Goal: Task Accomplishment & Management: Manage account settings

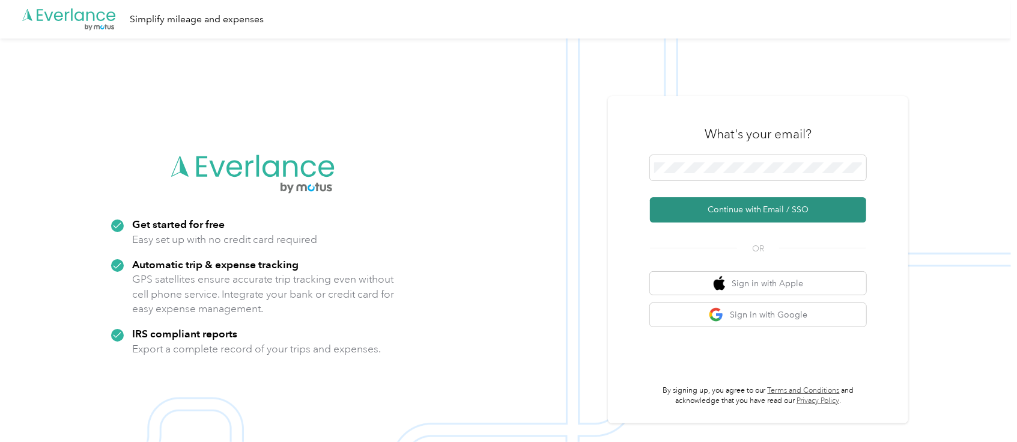
click at [737, 205] on button "Continue with Email / SSO" at bounding box center [758, 209] width 216 height 25
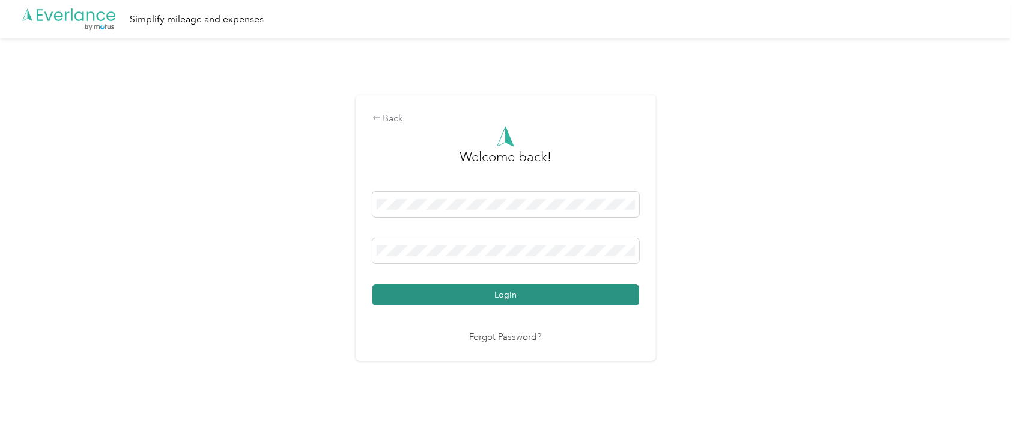
click at [534, 293] on button "Login" at bounding box center [506, 294] width 267 height 21
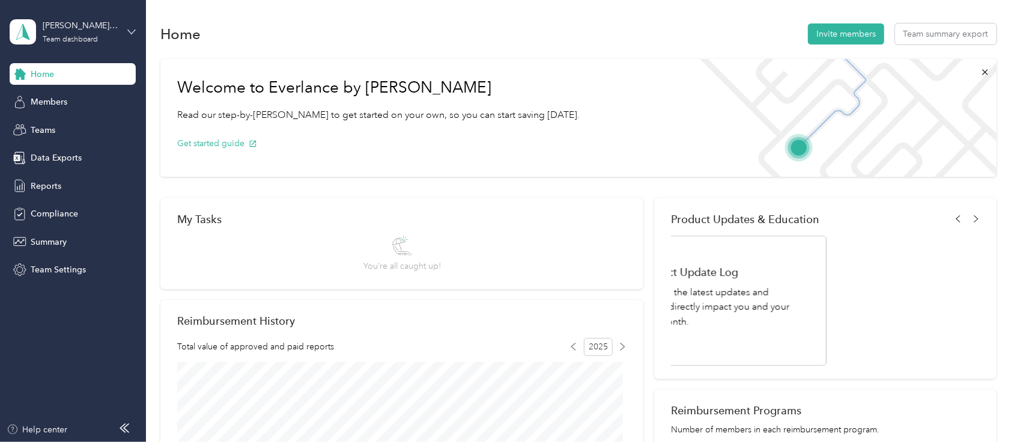
click at [132, 31] on icon at bounding box center [131, 32] width 8 height 8
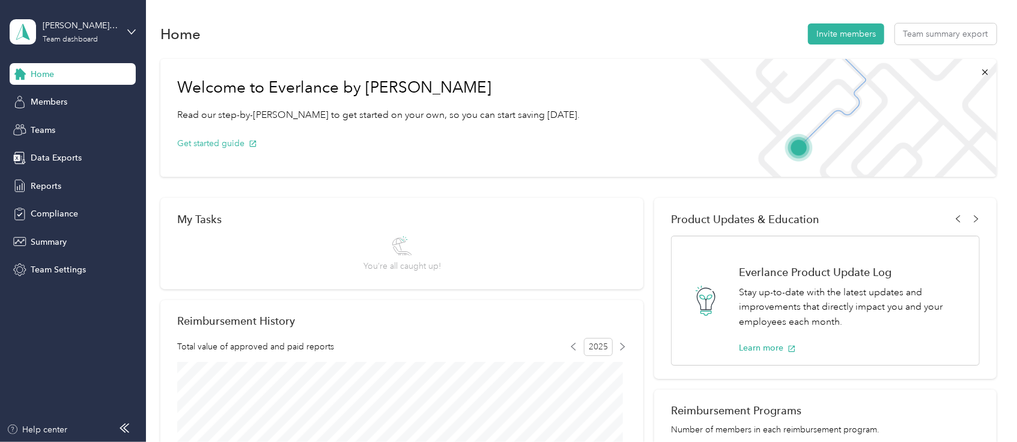
click at [61, 100] on div "Team dashboard" at bounding box center [136, 91] width 236 height 21
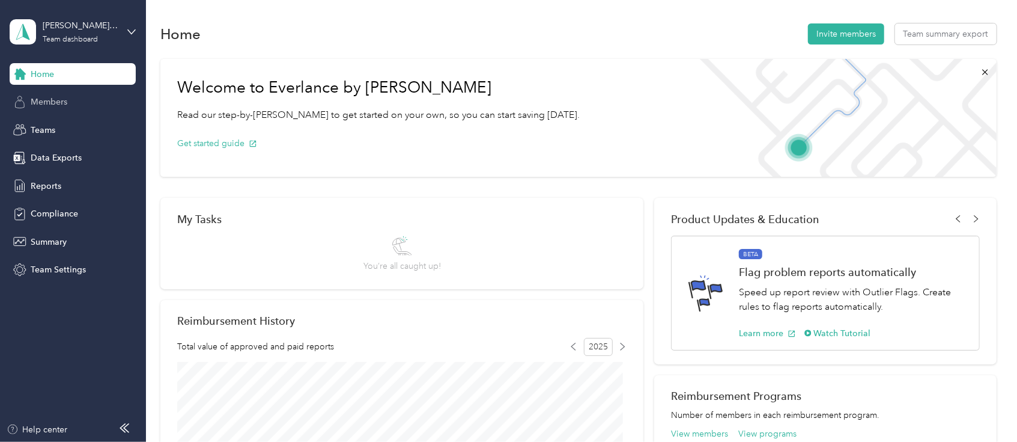
click at [55, 102] on span "Members" at bounding box center [49, 102] width 37 height 13
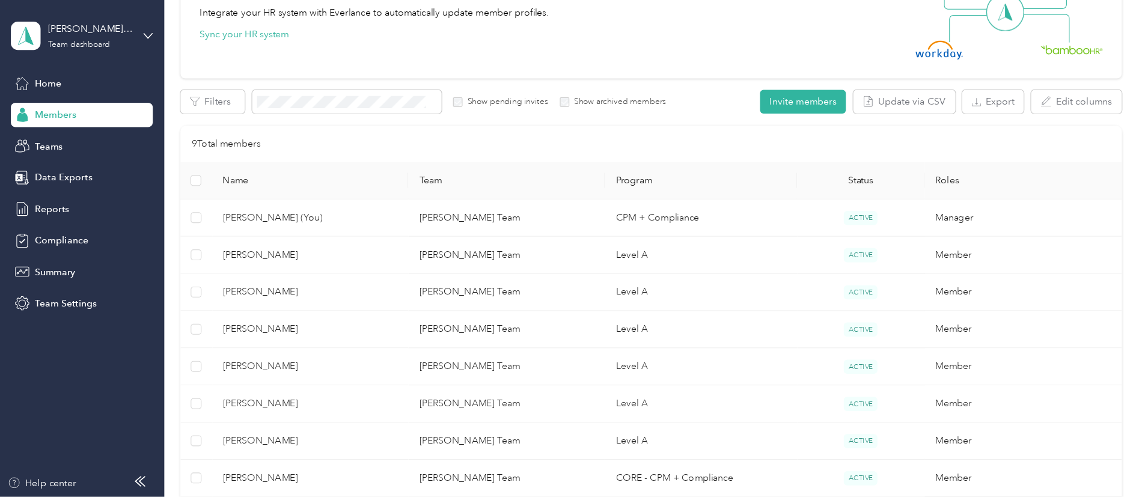
scroll to position [160, 0]
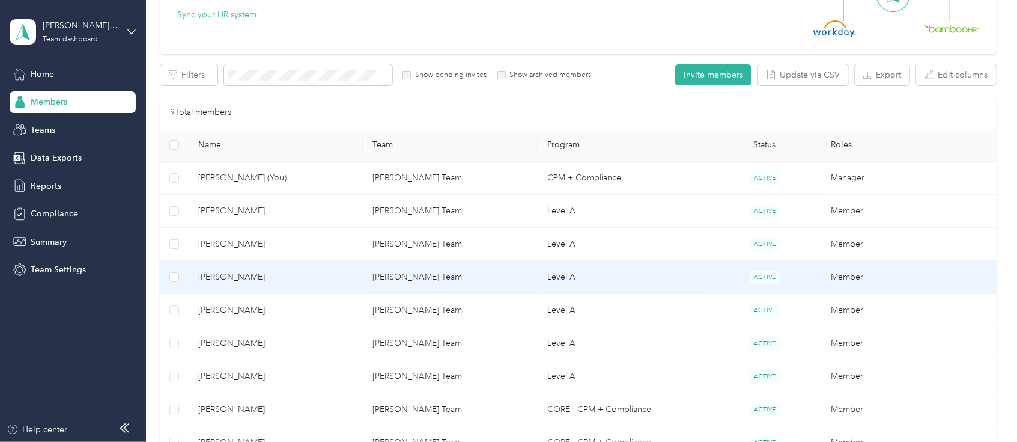
click at [233, 279] on span "[PERSON_NAME]" at bounding box center [276, 276] width 156 height 13
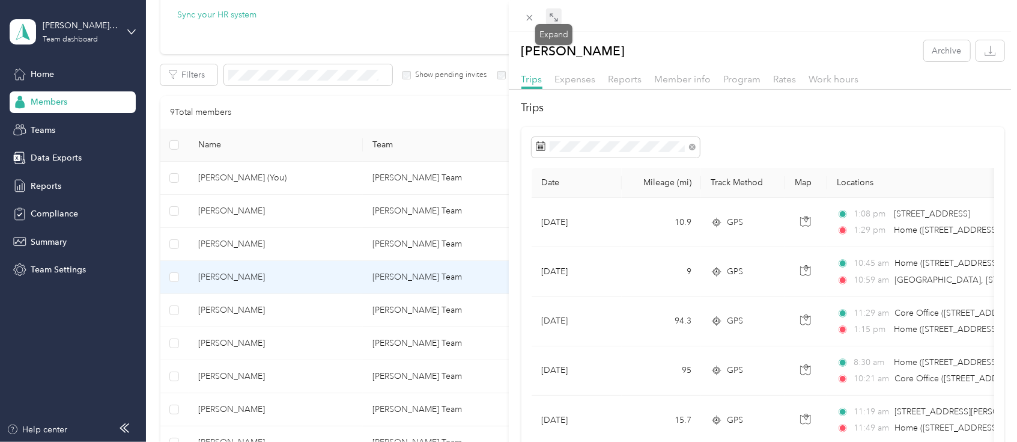
click at [552, 13] on icon at bounding box center [554, 18] width 10 height 10
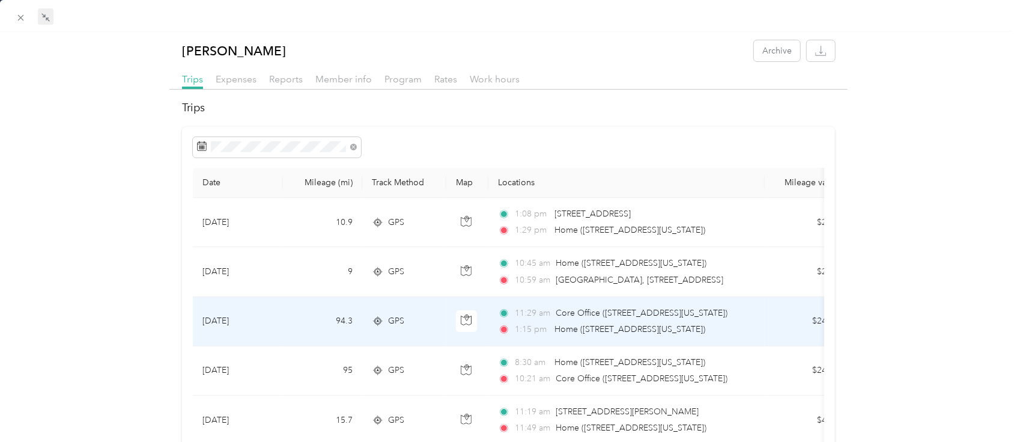
drag, startPoint x: 788, startPoint y: 330, endPoint x: 774, endPoint y: 308, distance: 25.7
click at [774, 308] on td "$24.06" at bounding box center [807, 321] width 84 height 49
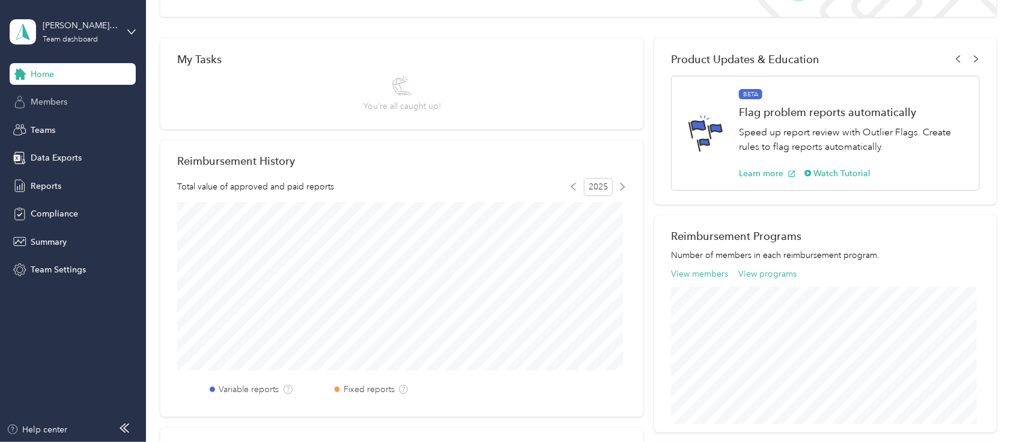
click at [58, 102] on span "Members" at bounding box center [49, 102] width 37 height 13
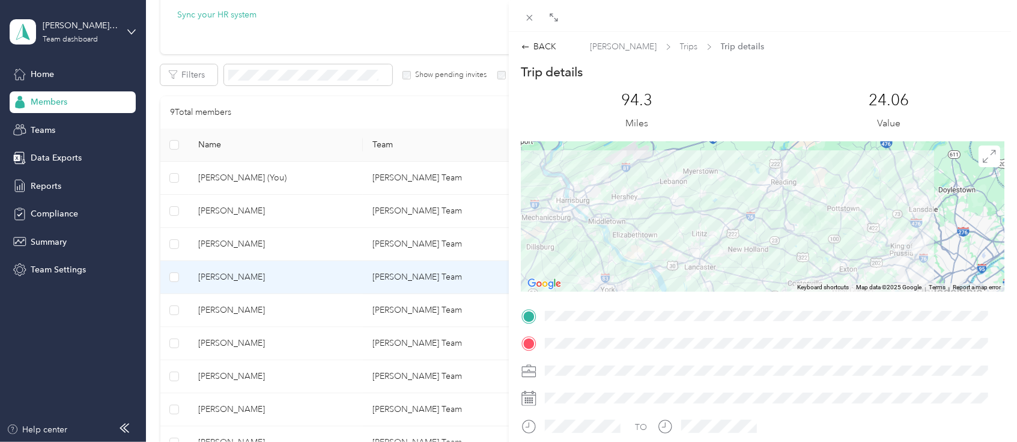
click at [228, 344] on div "BACK [PERSON_NAME] Trips Trip details Trip details This trip cannot be edited b…" at bounding box center [508, 221] width 1017 height 442
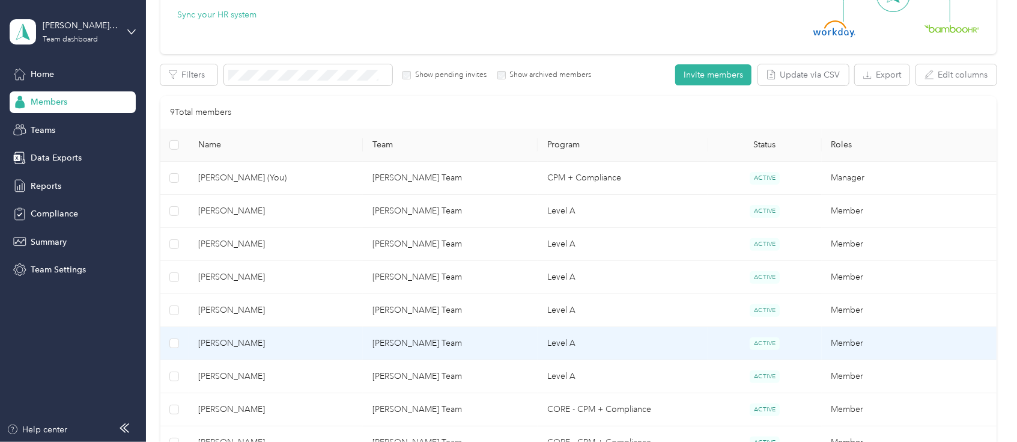
click at [228, 344] on span "[PERSON_NAME]" at bounding box center [276, 342] width 156 height 13
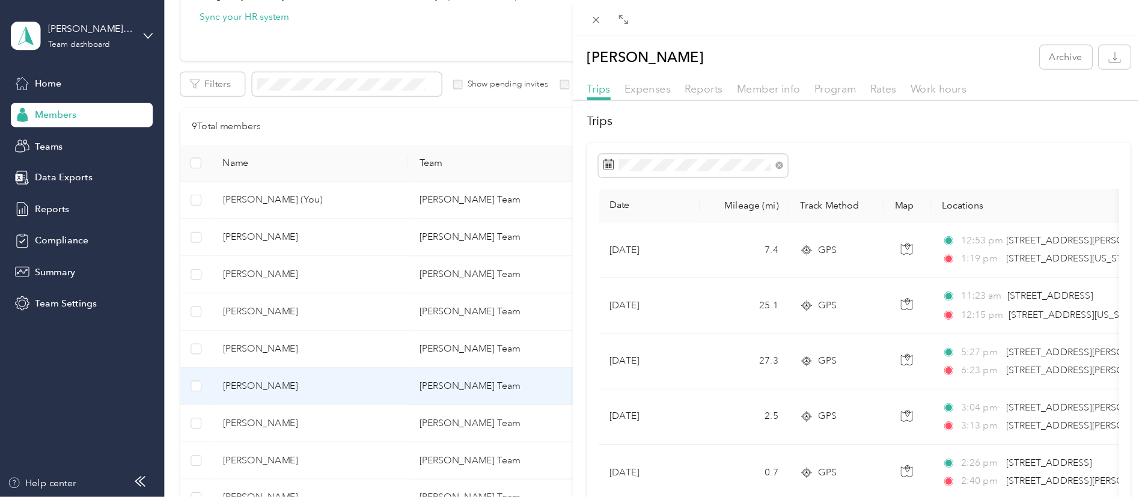
scroll to position [160, 0]
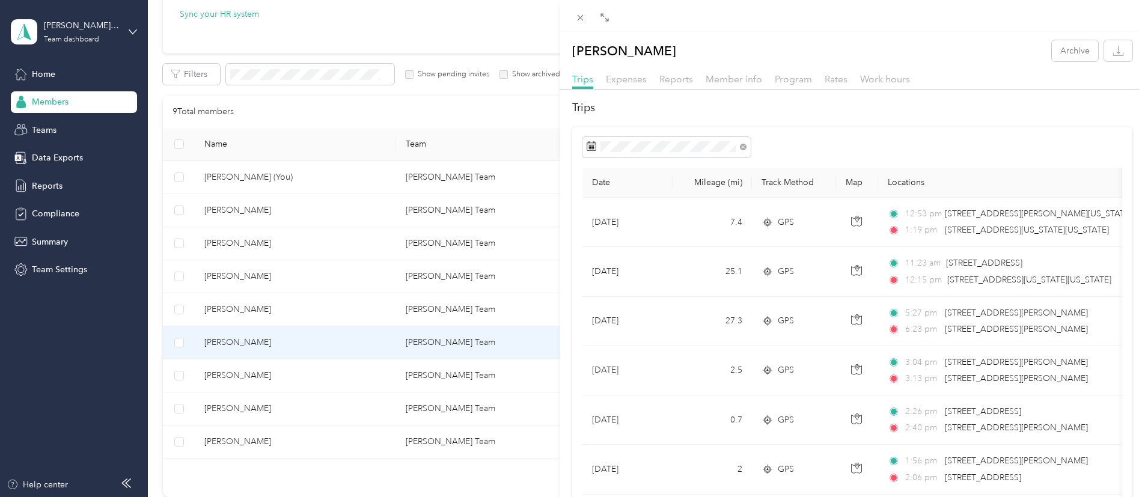
drag, startPoint x: 985, startPoint y: 1, endPoint x: 696, endPoint y: 56, distance: 294.2
click at [696, 56] on div "[PERSON_NAME] Archive" at bounding box center [852, 50] width 586 height 21
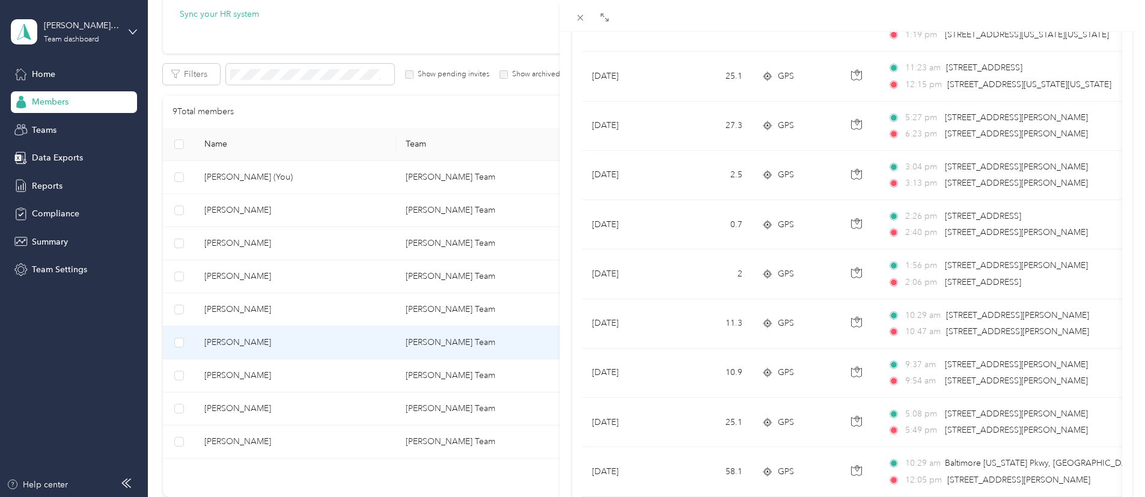
scroll to position [56, 0]
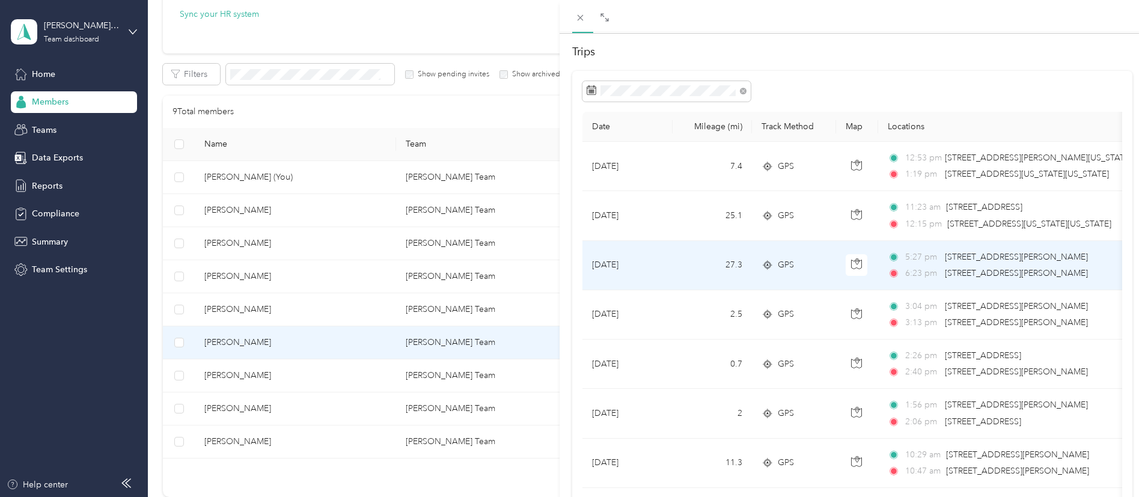
click at [732, 268] on td "27.3" at bounding box center [711, 265] width 79 height 49
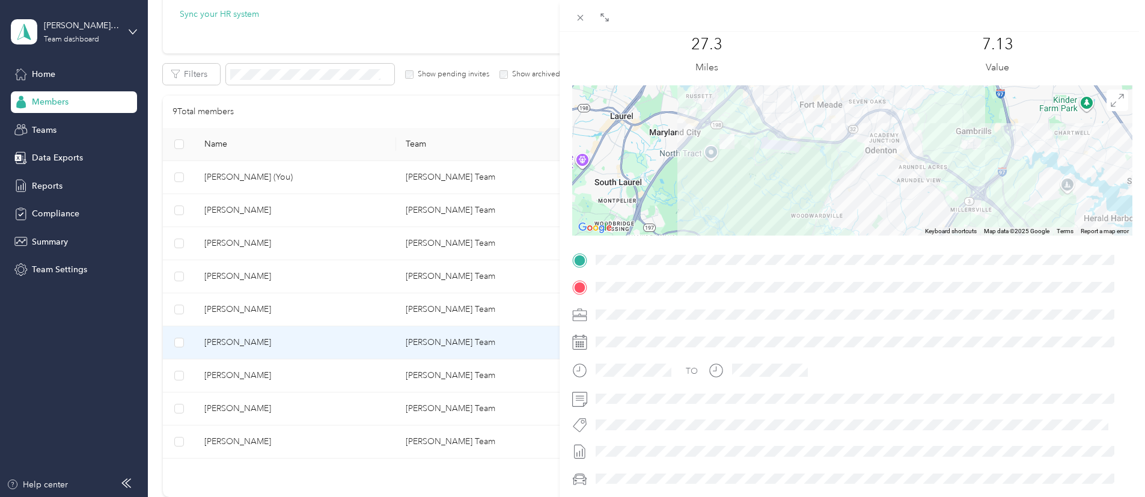
click at [1010, 209] on div at bounding box center [852, 160] width 561 height 150
click at [722, 139] on img at bounding box center [726, 141] width 15 height 15
click at [603, 14] on icon at bounding box center [603, 15] width 4 height 4
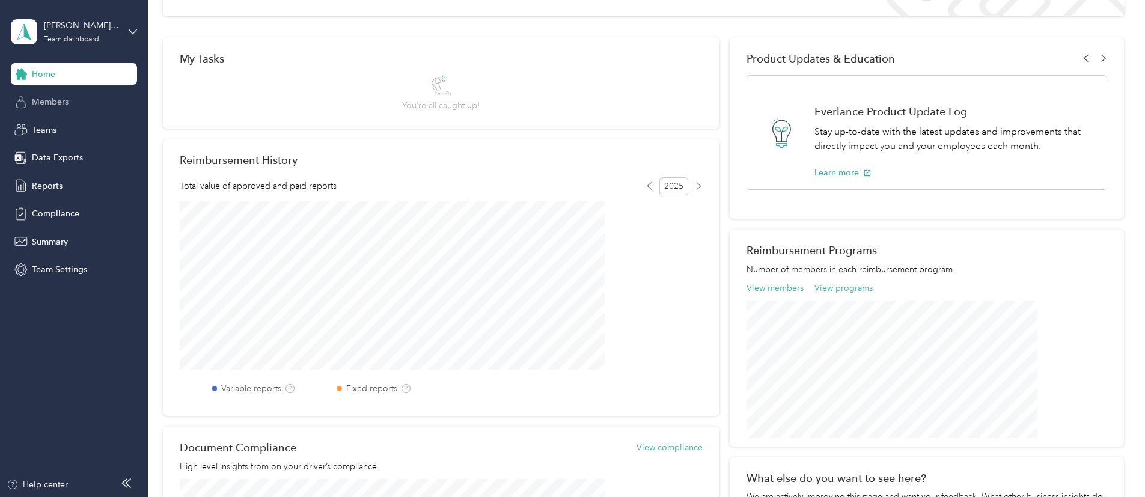
click at [91, 105] on div "Members" at bounding box center [74, 102] width 126 height 22
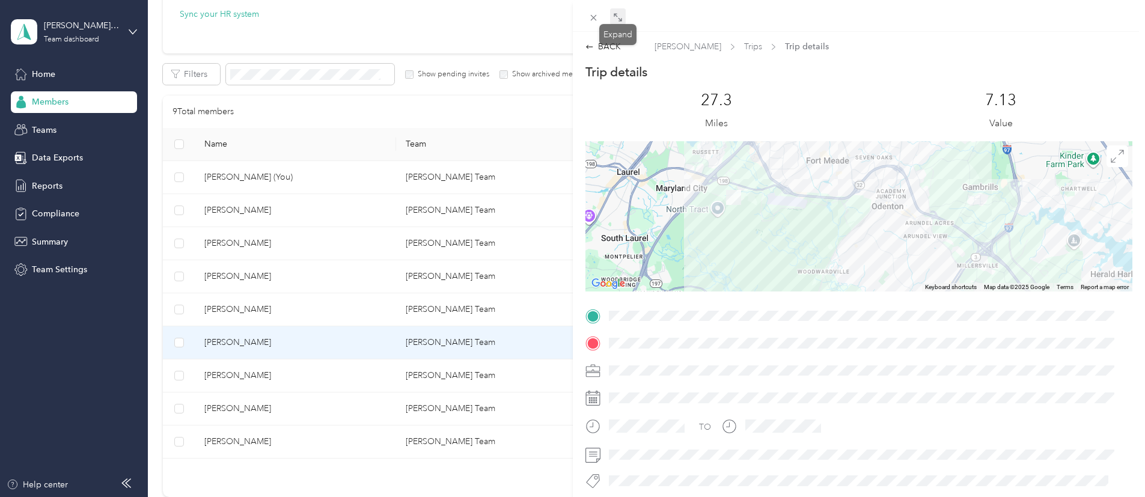
click at [617, 17] on icon at bounding box center [618, 18] width 10 height 10
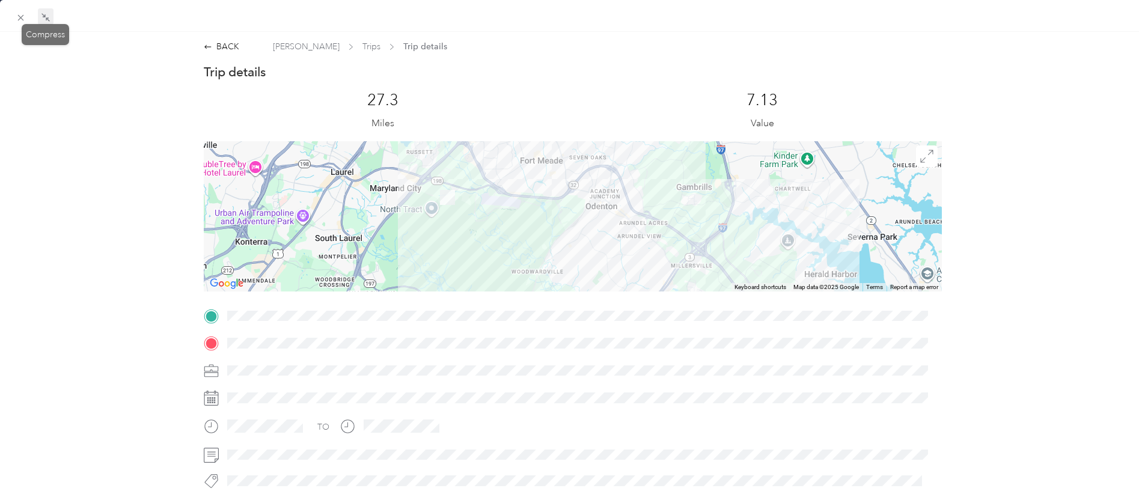
click at [41, 17] on icon at bounding box center [46, 18] width 10 height 10
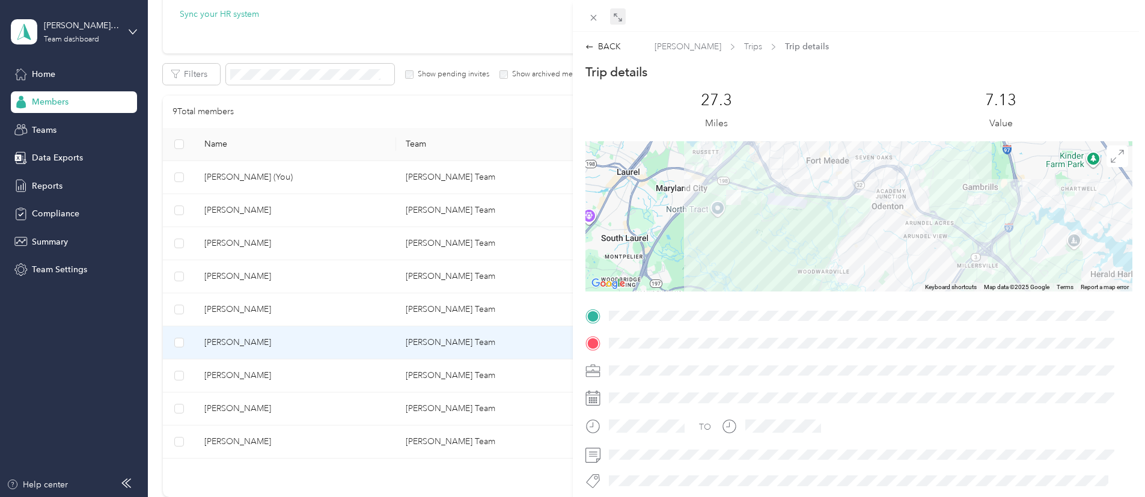
click at [75, 159] on div "BACK [PERSON_NAME] Trips Trip details Trip details This trip cannot be edited b…" at bounding box center [572, 248] width 1145 height 497
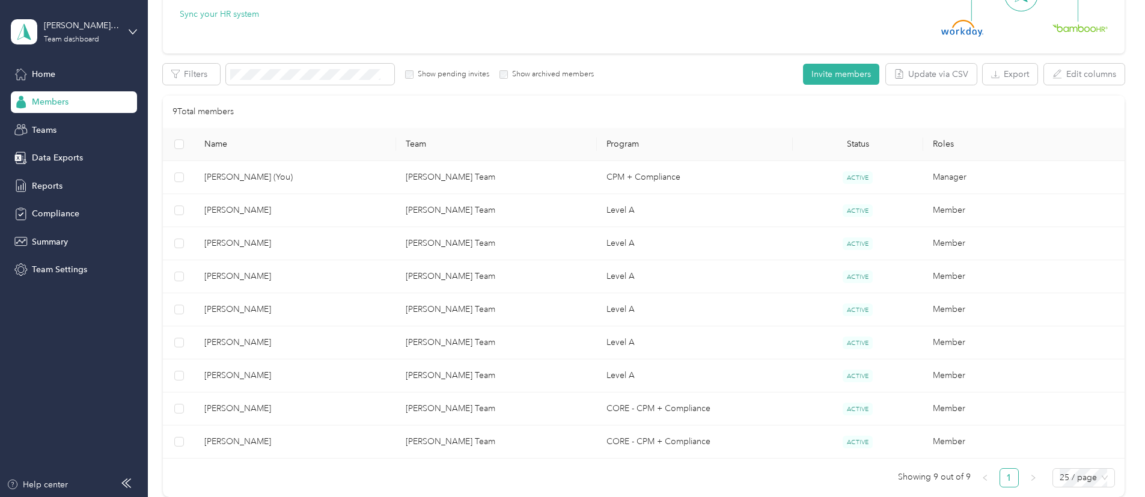
click at [75, 159] on span "Data Exports" at bounding box center [57, 157] width 51 height 13
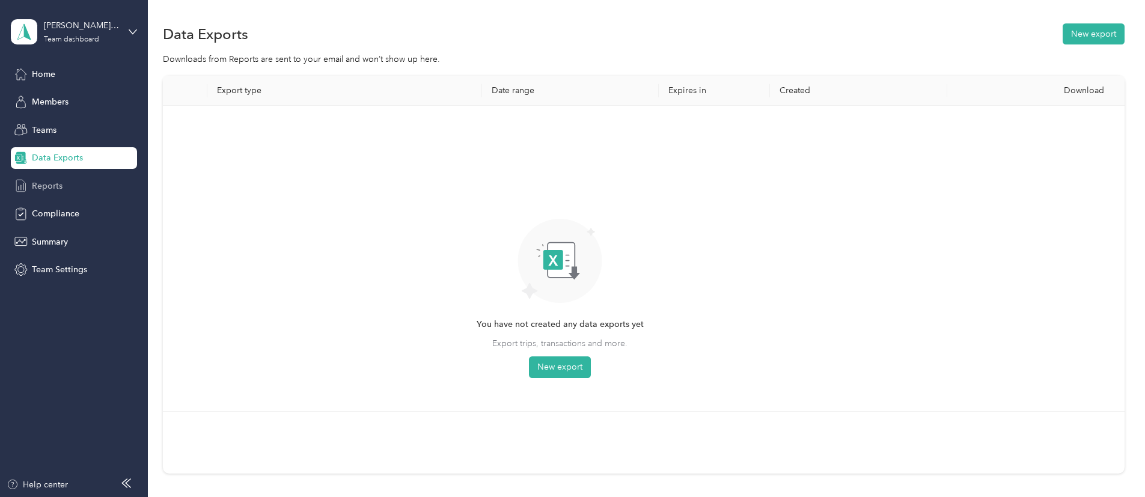
click at [50, 183] on span "Reports" at bounding box center [47, 186] width 31 height 13
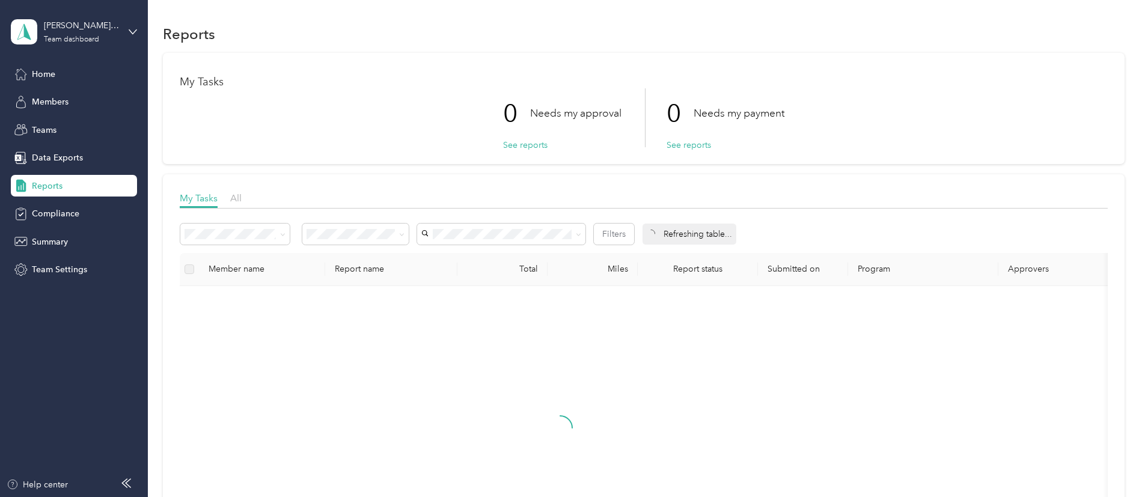
click at [50, 183] on span "Reports" at bounding box center [47, 186] width 31 height 13
click at [52, 236] on span "Summary" at bounding box center [50, 242] width 36 height 13
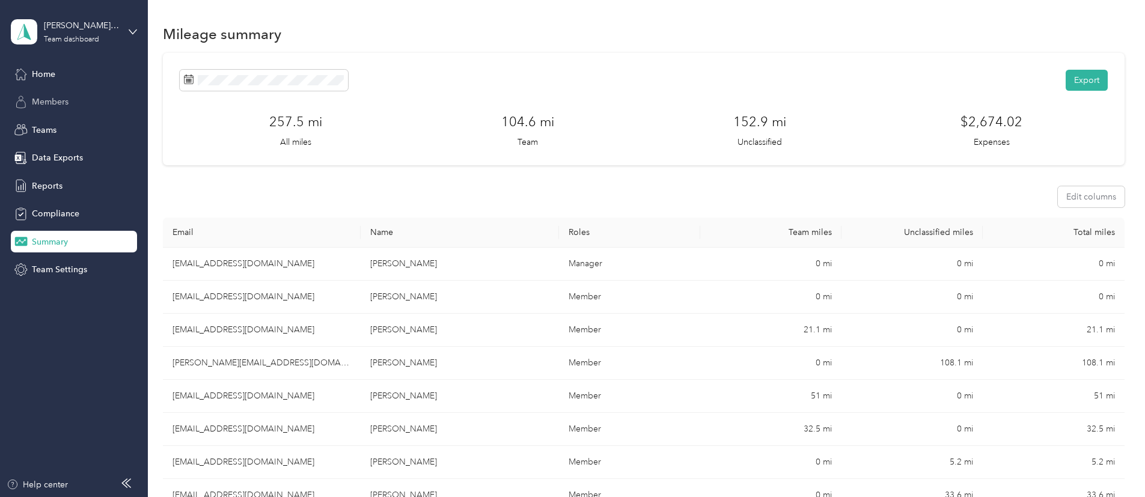
click at [64, 91] on div "Members" at bounding box center [74, 102] width 126 height 22
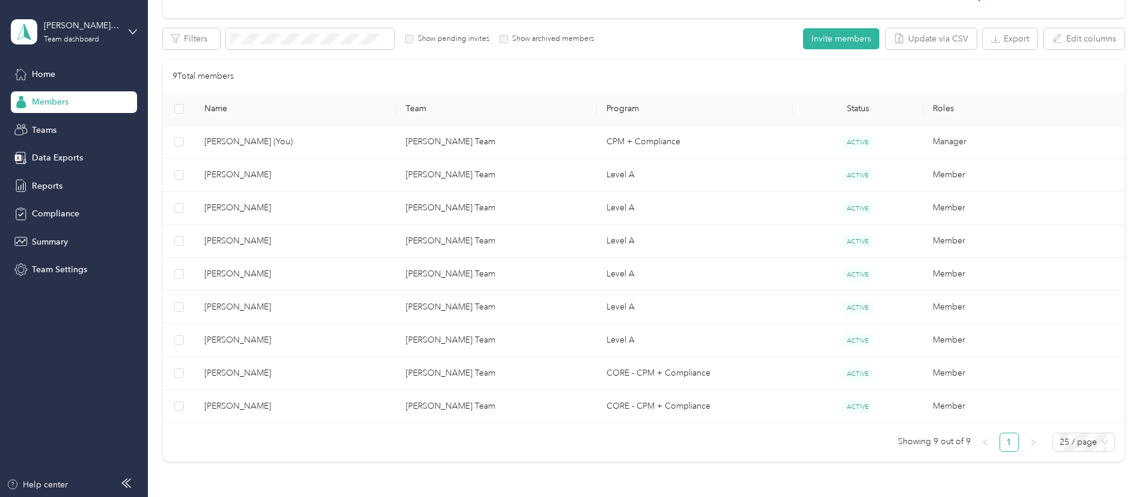
scroll to position [199, 0]
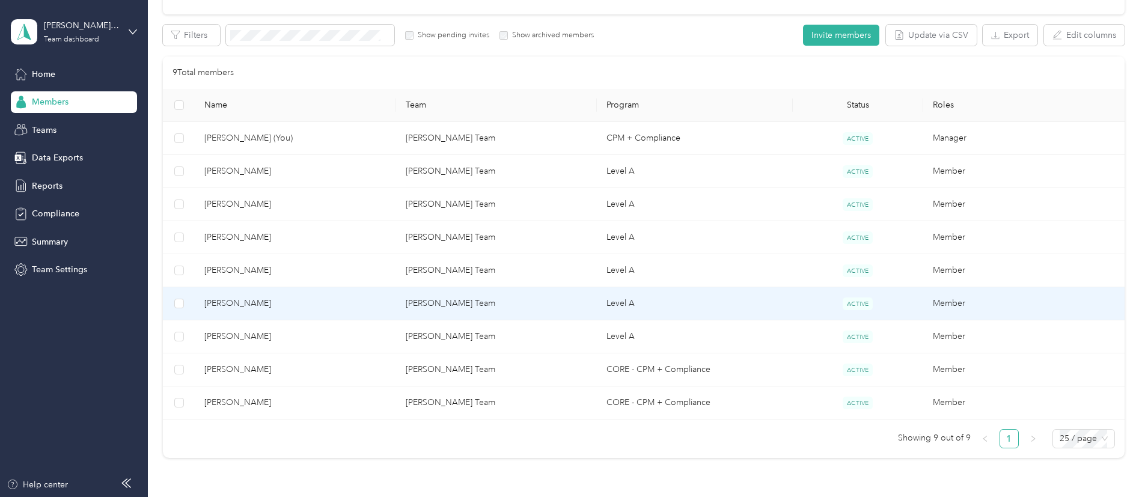
click at [306, 301] on span "[PERSON_NAME]" at bounding box center [294, 303] width 181 height 13
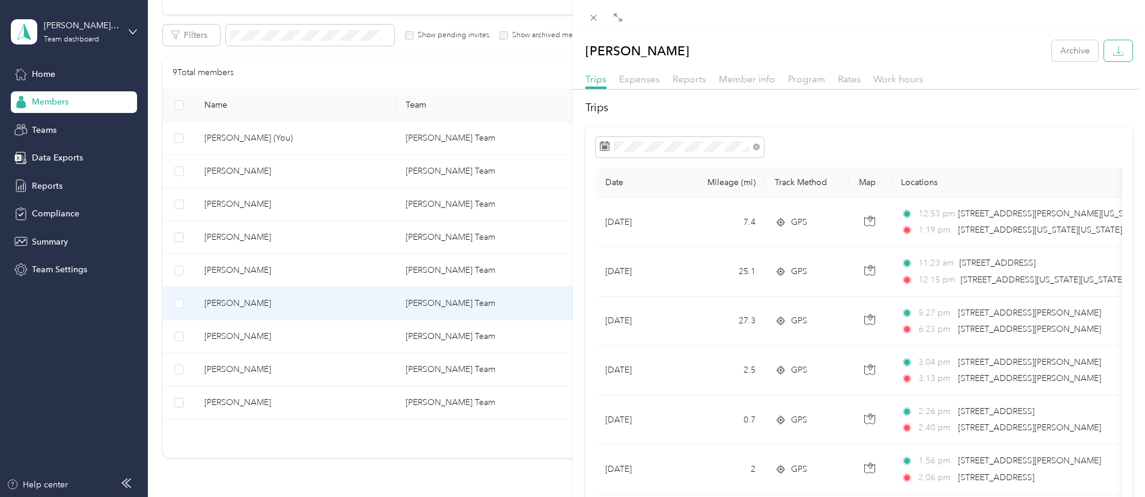
click at [1017, 50] on icon "button" at bounding box center [1117, 50] width 11 height 11
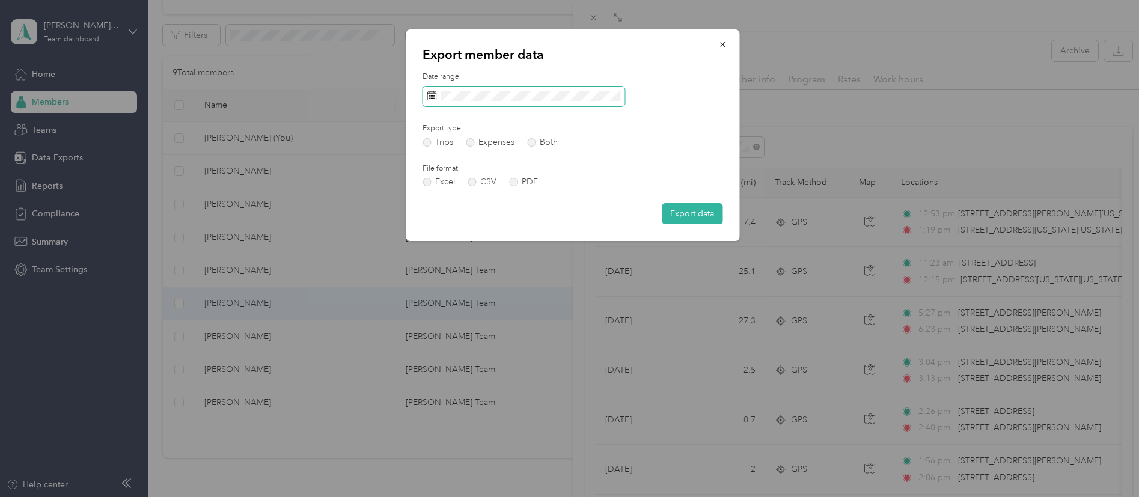
click at [461, 103] on span at bounding box center [523, 97] width 202 height 20
click at [433, 96] on rect at bounding box center [433, 96] width 1 height 1
click at [431, 96] on icon at bounding box center [432, 96] width 10 height 10
click at [723, 47] on icon "button" at bounding box center [722, 44] width 8 height 8
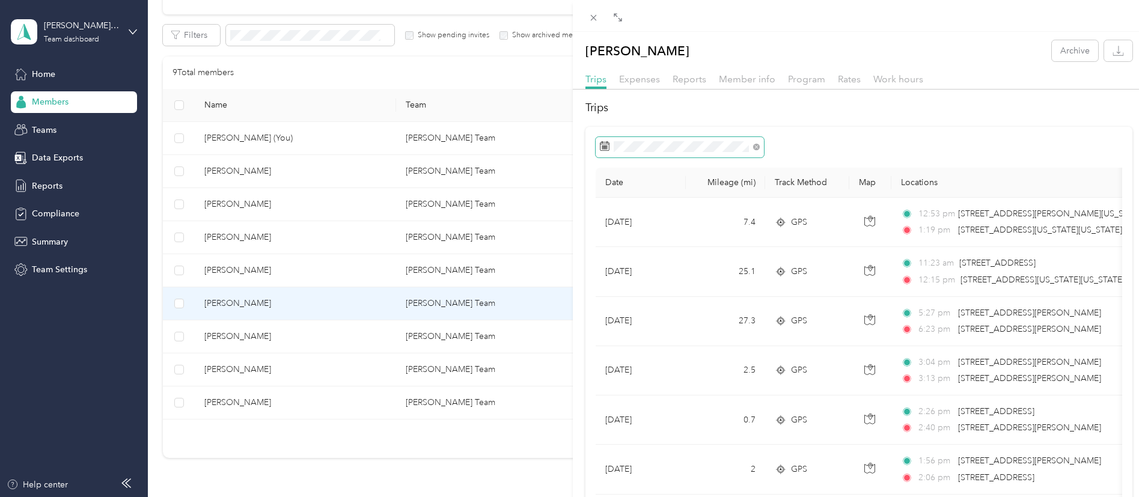
click at [723, 140] on span at bounding box center [679, 147] width 168 height 20
click at [616, 216] on icon at bounding box center [616, 216] width 12 height 12
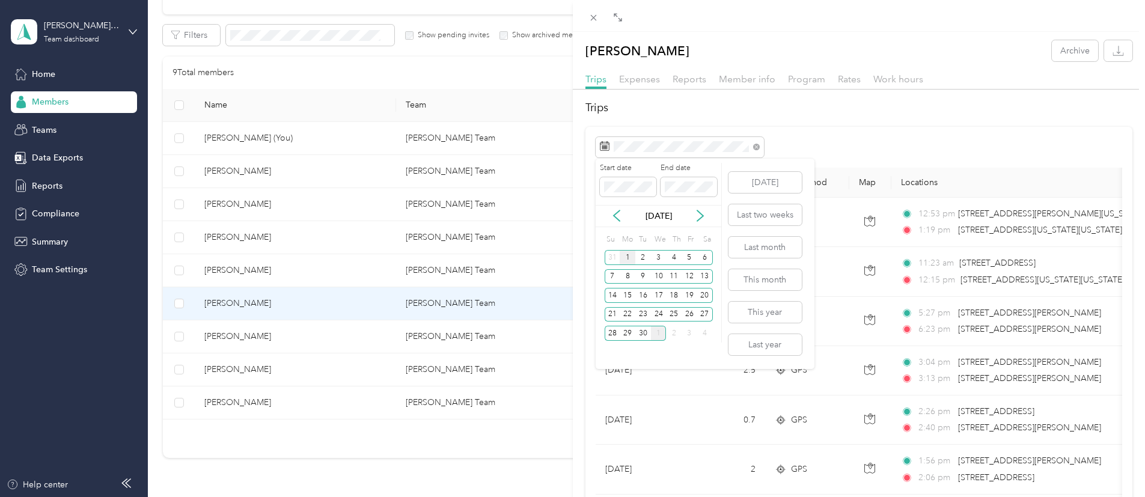
click at [628, 261] on div "1" at bounding box center [627, 257] width 16 height 15
click at [646, 336] on div "30" at bounding box center [643, 333] width 16 height 15
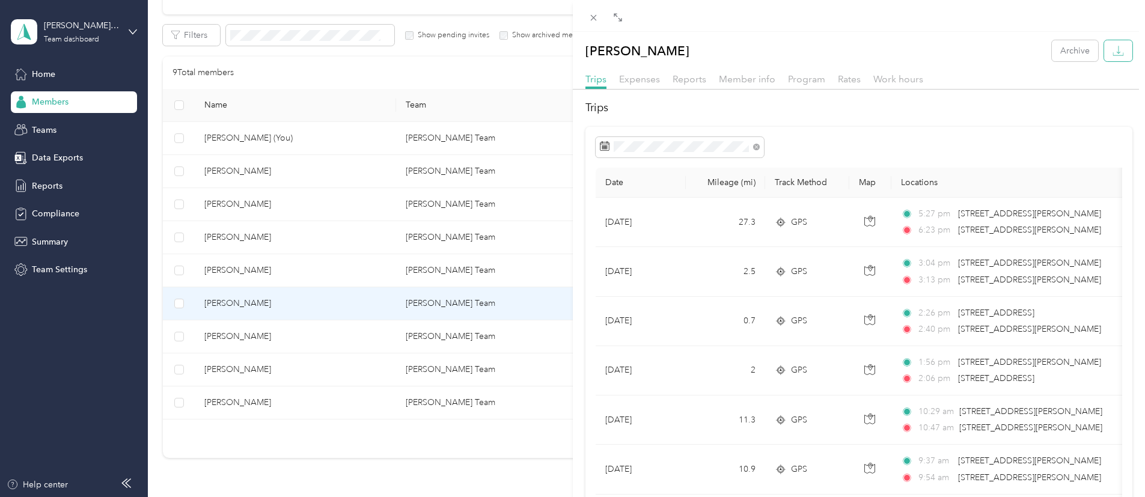
click at [1017, 54] on icon "button" at bounding box center [1117, 50] width 11 height 11
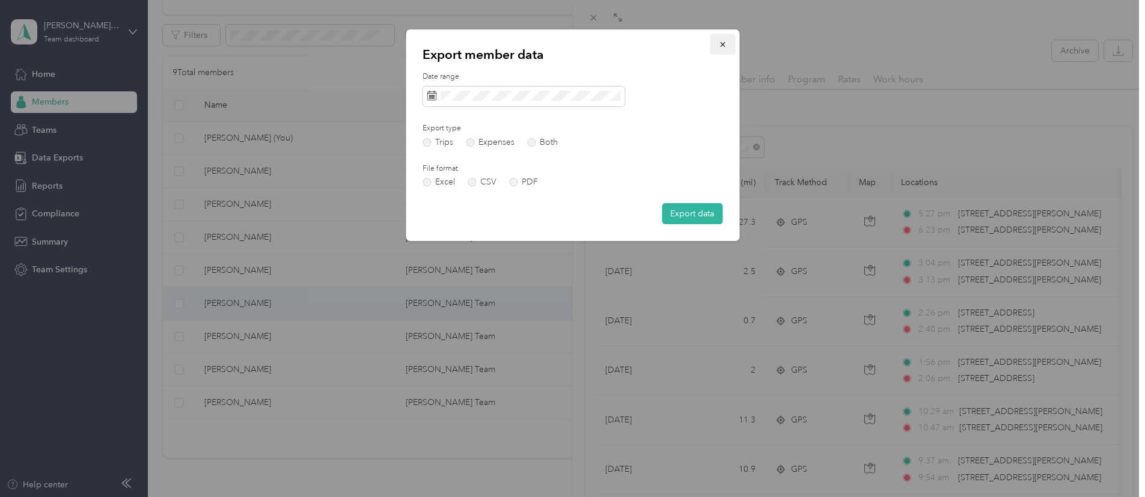
click at [721, 46] on icon "button" at bounding box center [722, 44] width 8 height 8
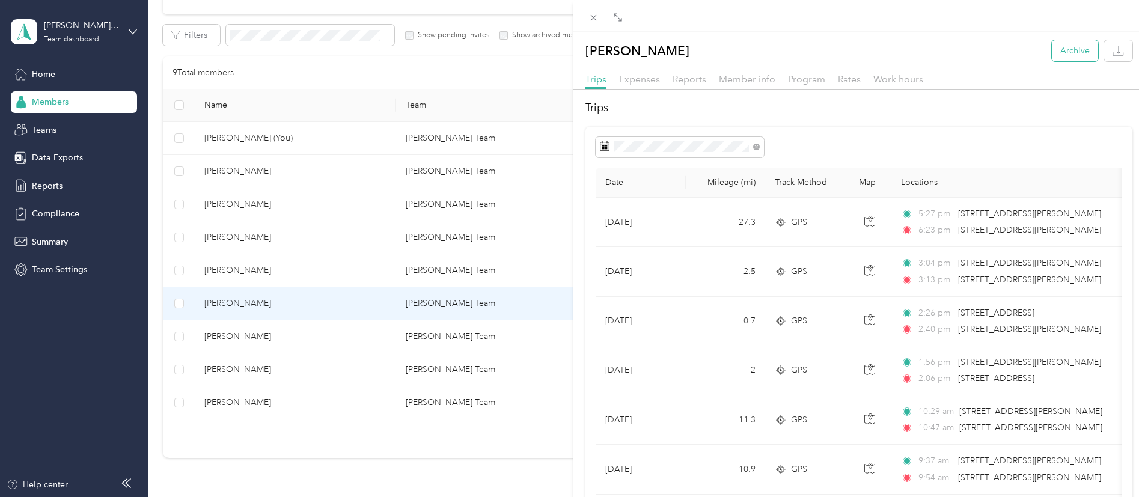
click at [1017, 57] on button "Archive" at bounding box center [1074, 50] width 46 height 21
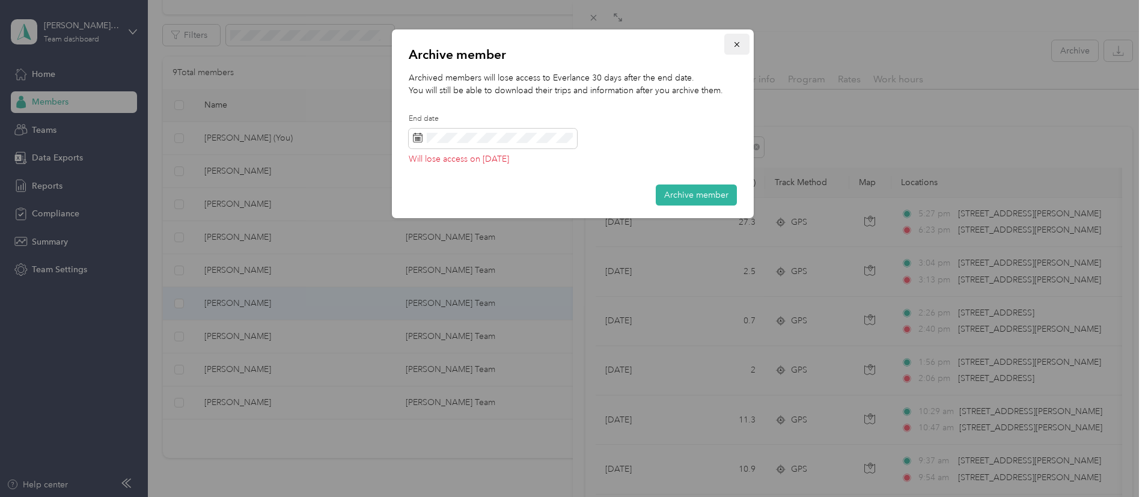
click at [738, 46] on icon "button" at bounding box center [736, 44] width 8 height 8
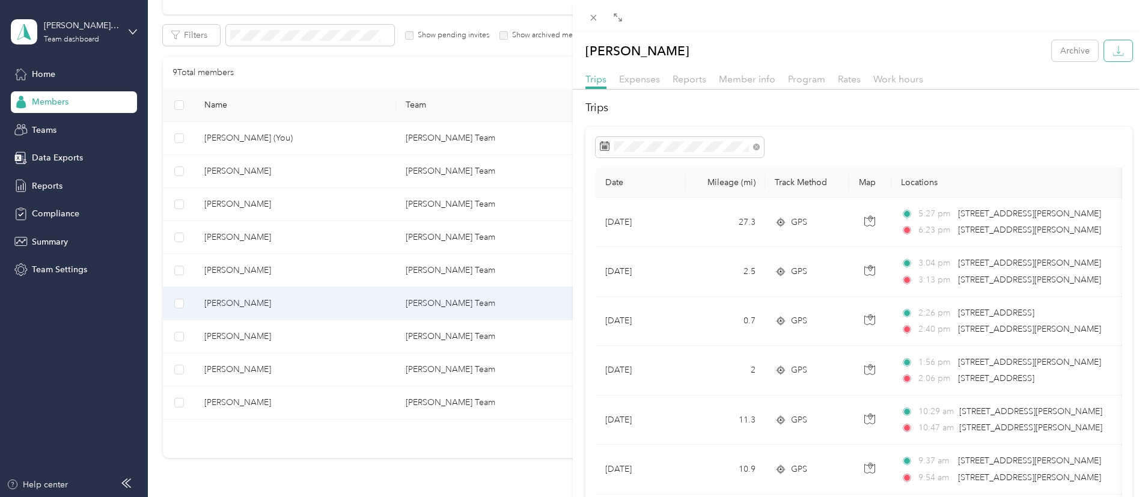
click at [1017, 52] on icon "button" at bounding box center [1117, 50] width 11 height 11
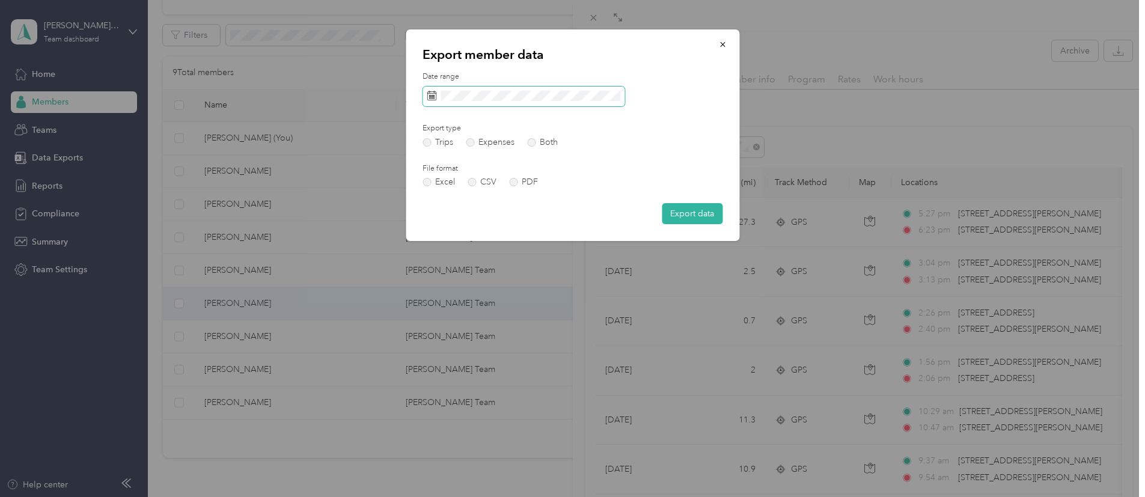
click at [537, 103] on span at bounding box center [523, 97] width 202 height 20
click at [509, 103] on span at bounding box center [523, 97] width 202 height 20
click at [491, 101] on span at bounding box center [523, 97] width 202 height 20
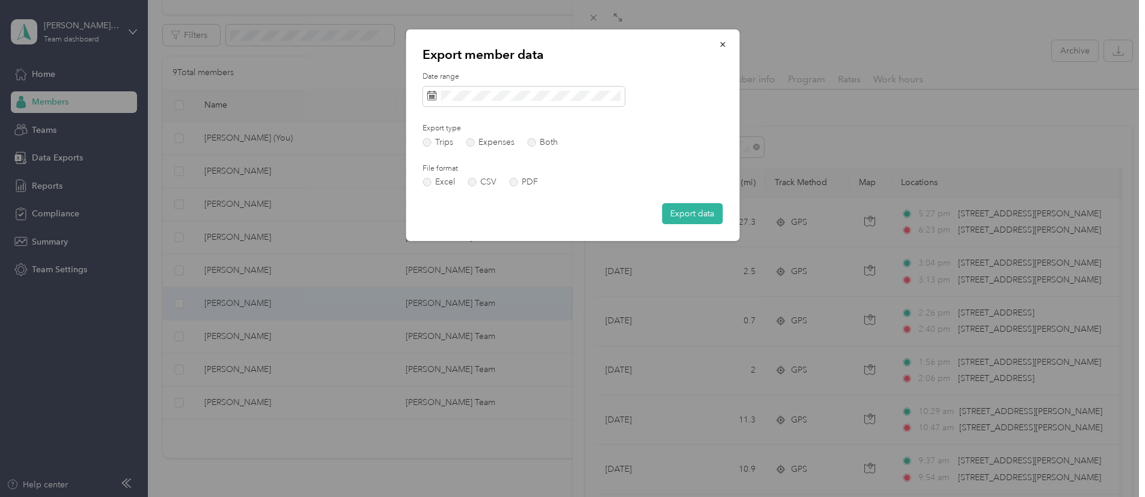
click at [548, 111] on div "Date range Export type Trips Expenses Both File format Excel CSV PDF Export data" at bounding box center [572, 147] width 300 height 153
click at [726, 45] on icon "button" at bounding box center [722, 44] width 8 height 8
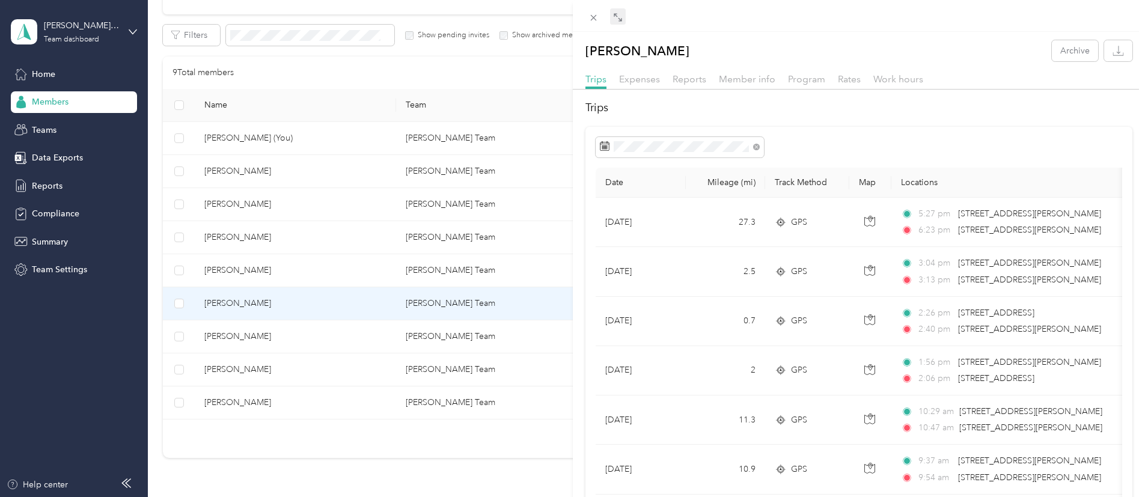
click at [618, 19] on icon at bounding box center [618, 18] width 10 height 10
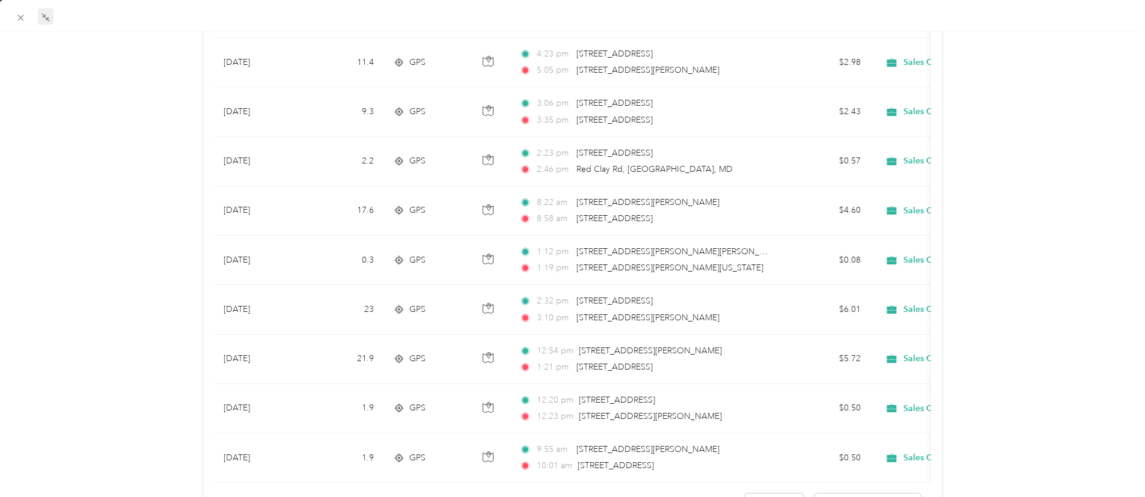
scroll to position [1052, 0]
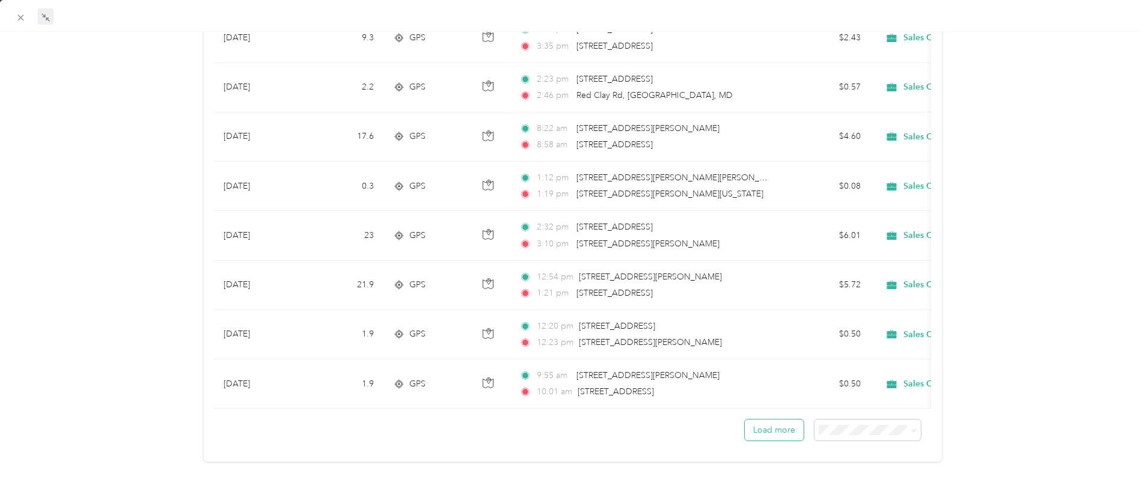
click at [762, 419] on button "Load more" at bounding box center [773, 429] width 59 height 21
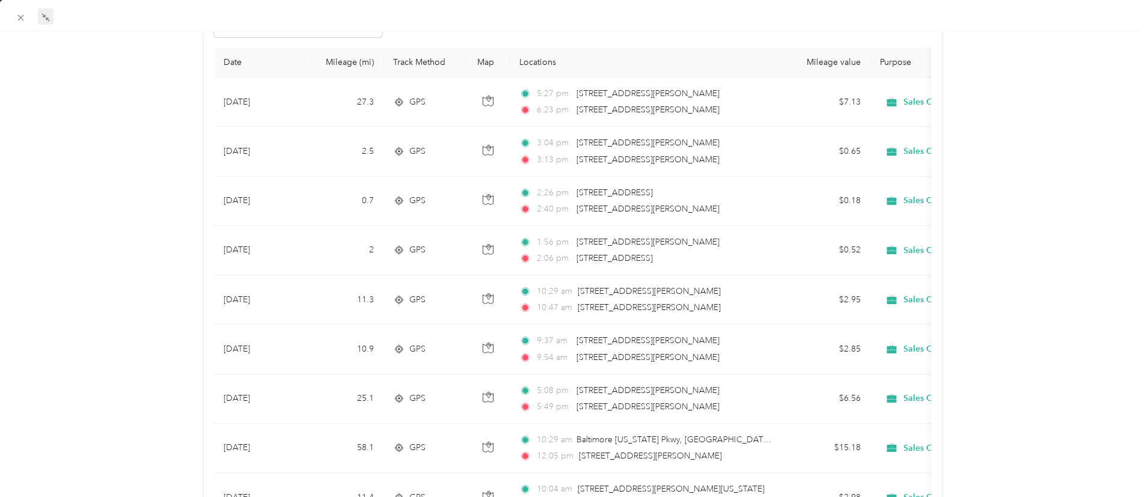
scroll to position [0, 0]
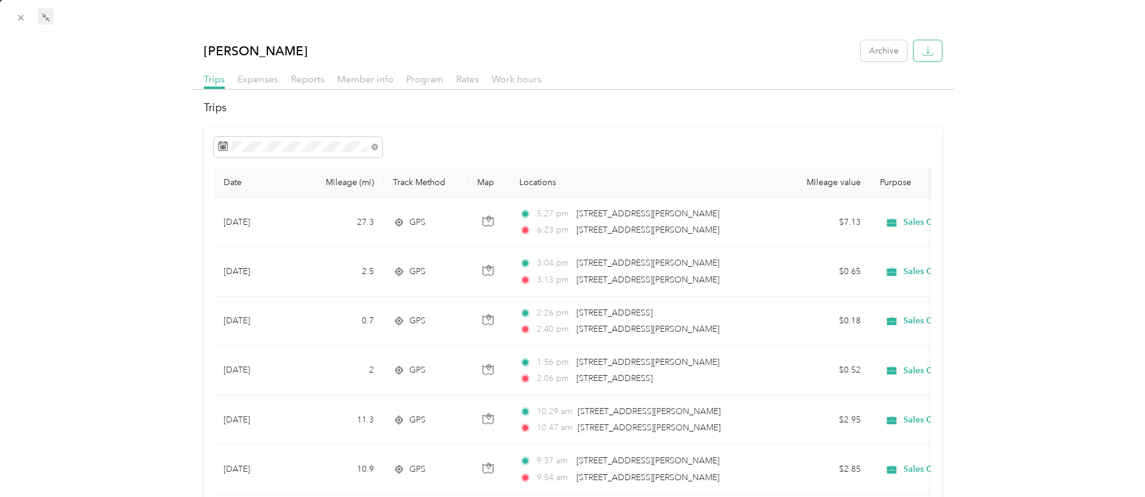
click at [922, 55] on icon "button" at bounding box center [927, 50] width 11 height 11
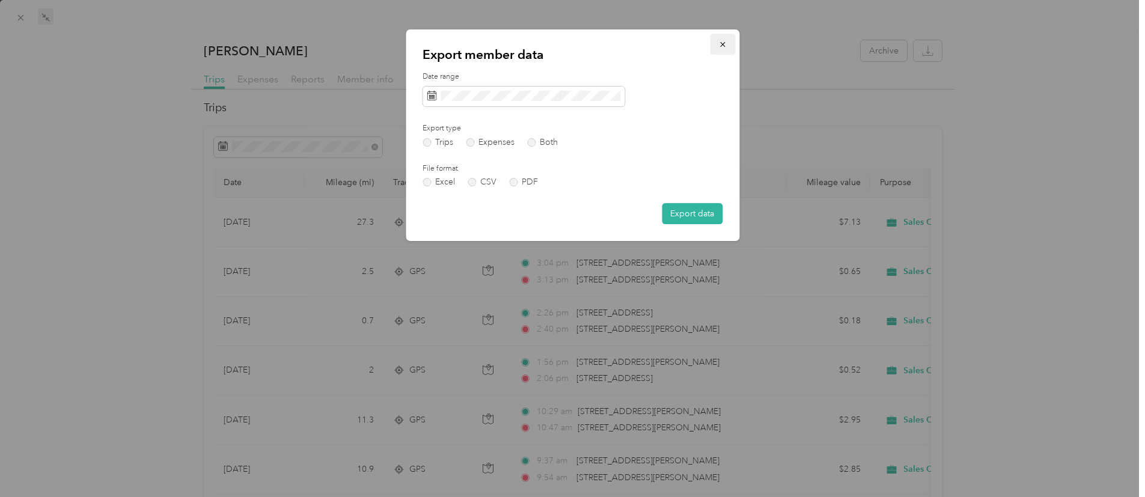
click at [719, 45] on icon "button" at bounding box center [722, 44] width 8 height 8
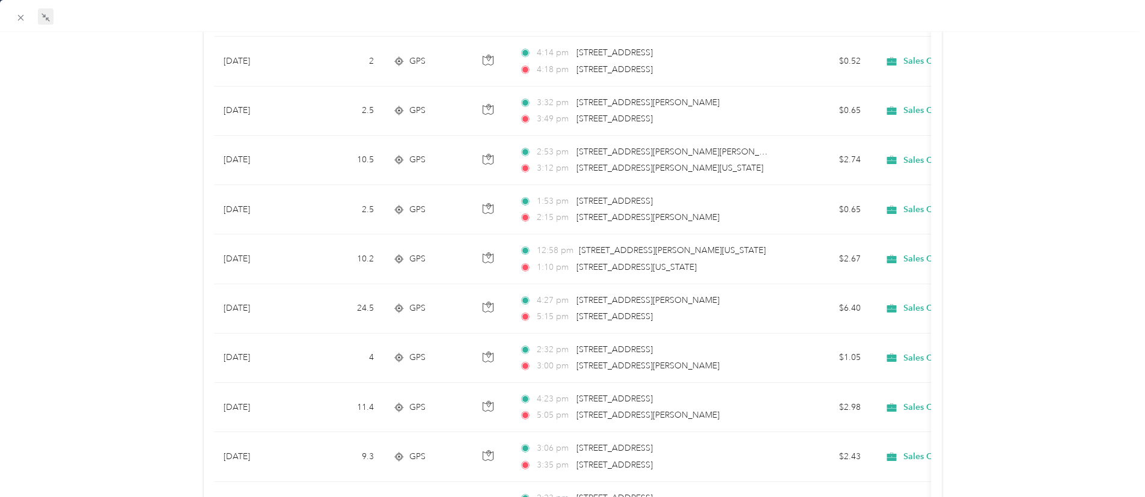
scroll to position [604, 0]
